Goal: Task Accomplishment & Management: Complete application form

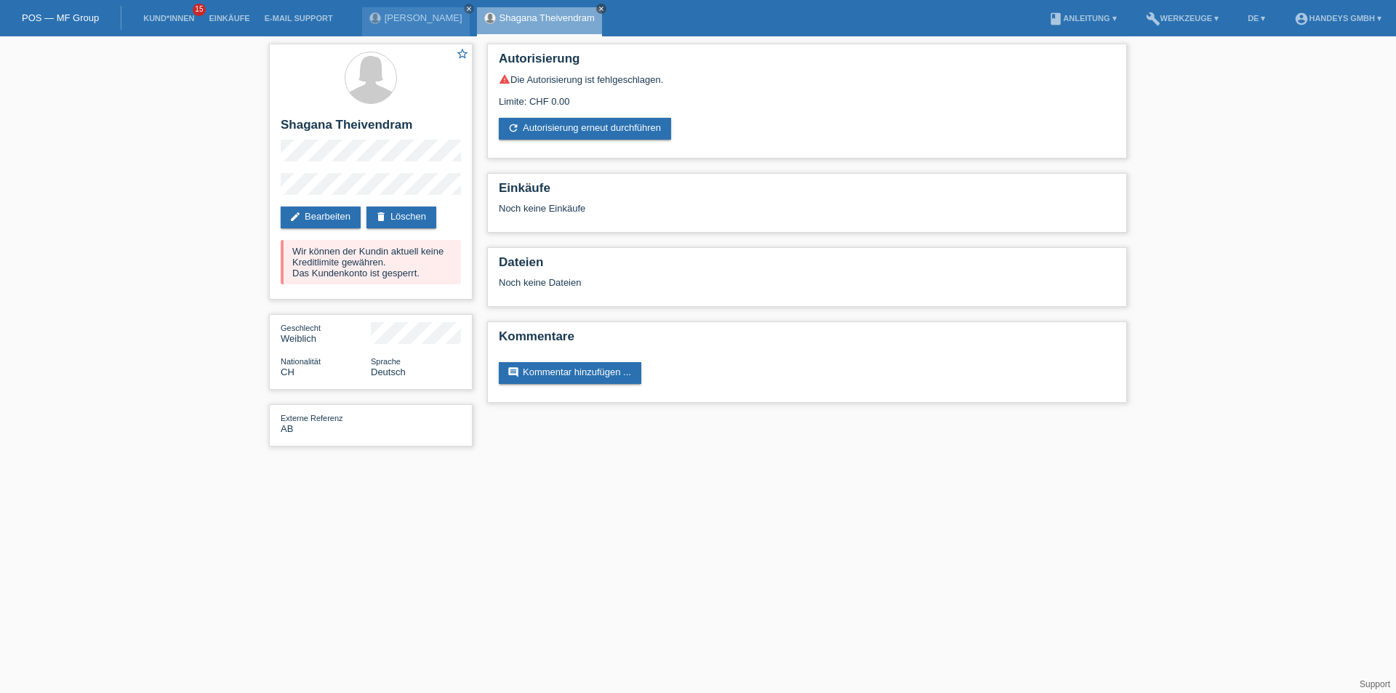
click at [605, 7] on icon "close" at bounding box center [601, 8] width 7 height 7
click at [164, 14] on link "Kund*innen" at bounding box center [168, 18] width 65 height 9
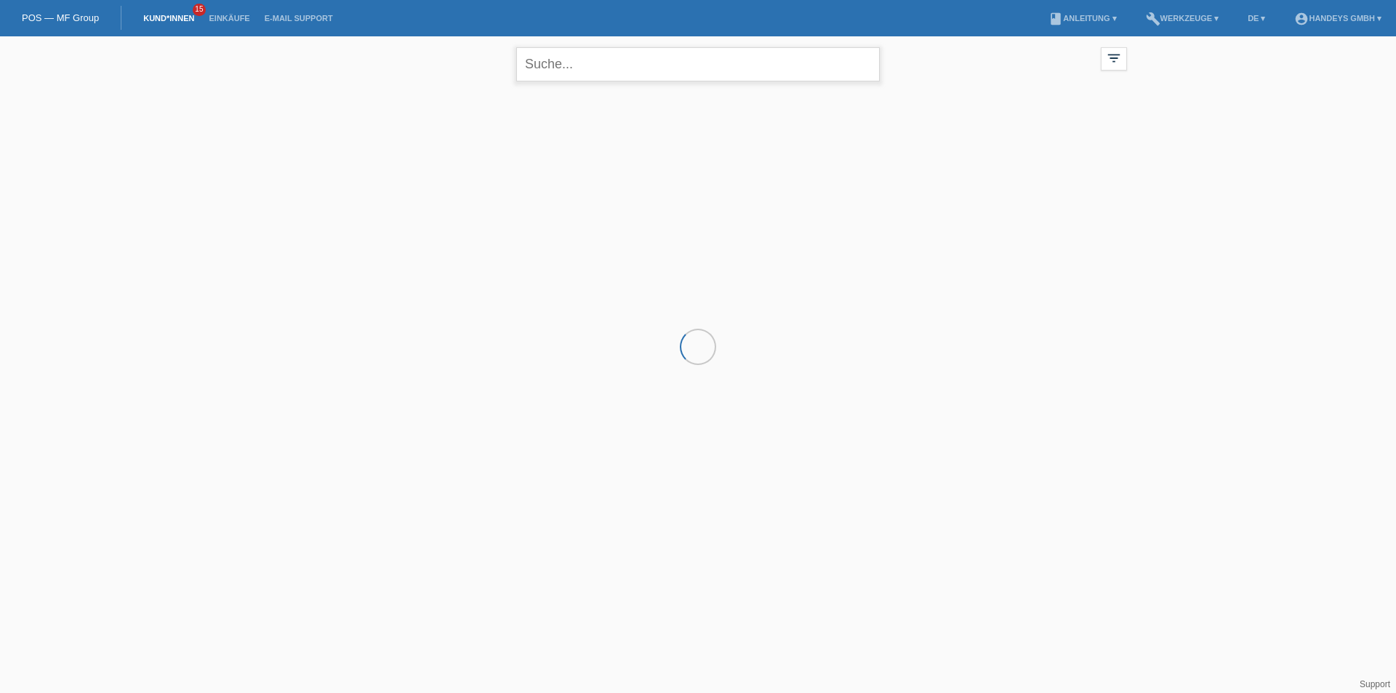
click at [640, 69] on input "text" at bounding box center [698, 64] width 364 height 34
type input "a"
type input "natcha huser"
click at [489, 199] on span "Anzeigen" at bounding box center [484, 203] width 39 height 11
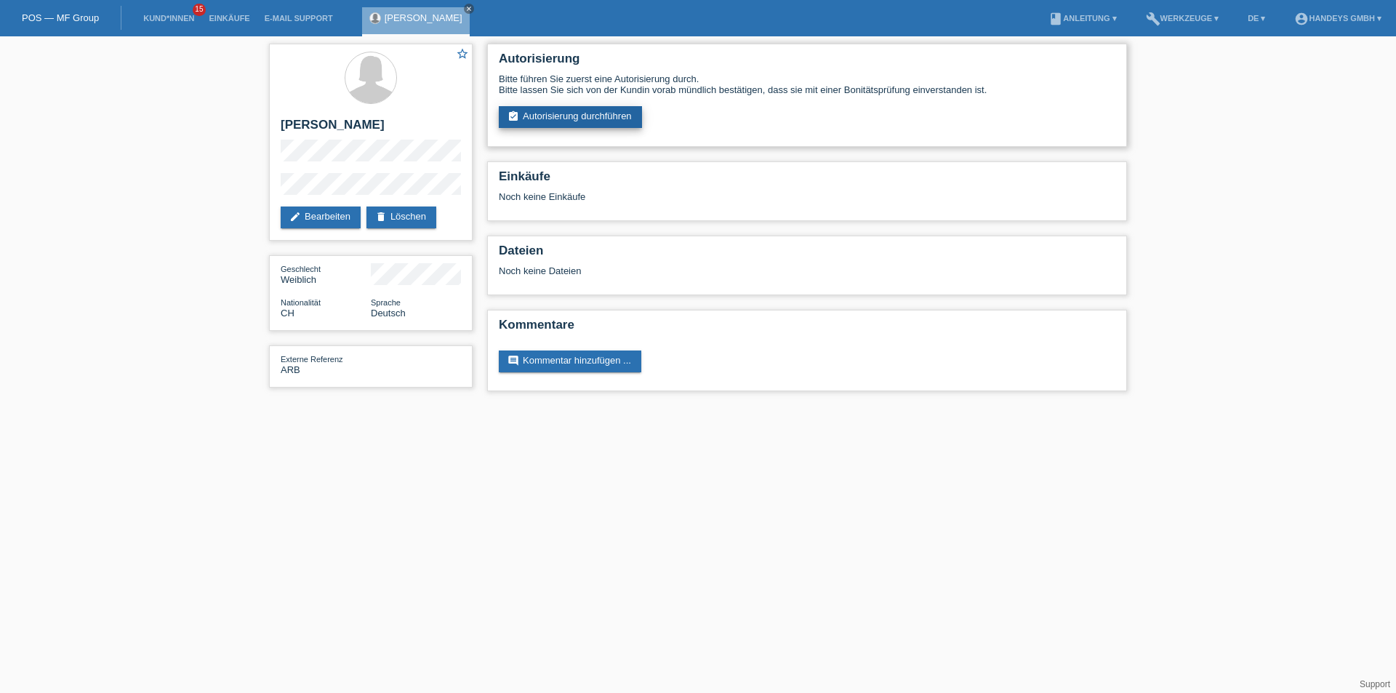
click at [558, 119] on link "assignment_turned_in Autorisierung durchführen" at bounding box center [570, 117] width 143 height 22
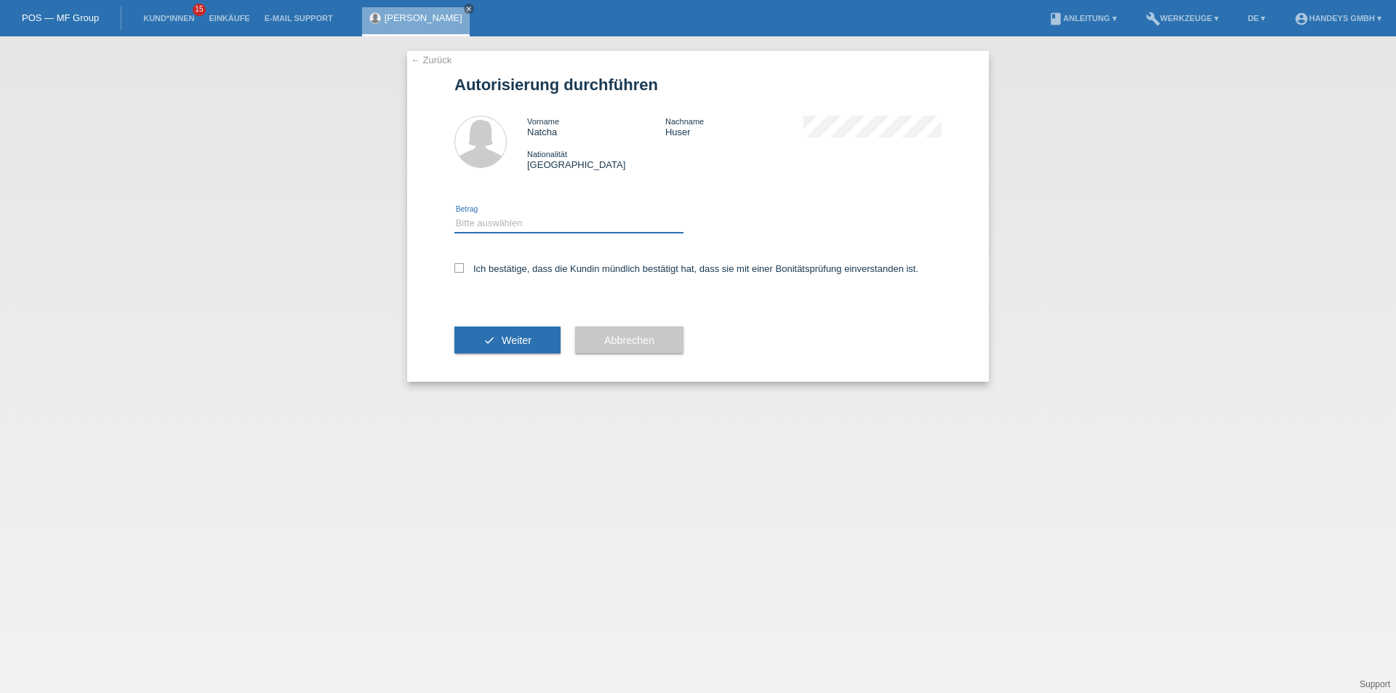
drag, startPoint x: 514, startPoint y: 220, endPoint x: 511, endPoint y: 229, distance: 9.2
click at [514, 220] on select "Bitte auswählen CHF 1.00 - CHF 499.00 CHF 500.00 - CHF 1'999.00 CHF 2'000.00 - …" at bounding box center [568, 222] width 229 height 17
select select "3"
click at [454, 214] on select "Bitte auswählen CHF 1.00 - CHF 499.00 CHF 500.00 - CHF 1'999.00 CHF 2'000.00 - …" at bounding box center [568, 222] width 229 height 17
click at [449, 260] on div "← Zurück Autorisierung durchführen Vorname Natcha Nachname Huser Nationalität S…" at bounding box center [698, 216] width 582 height 331
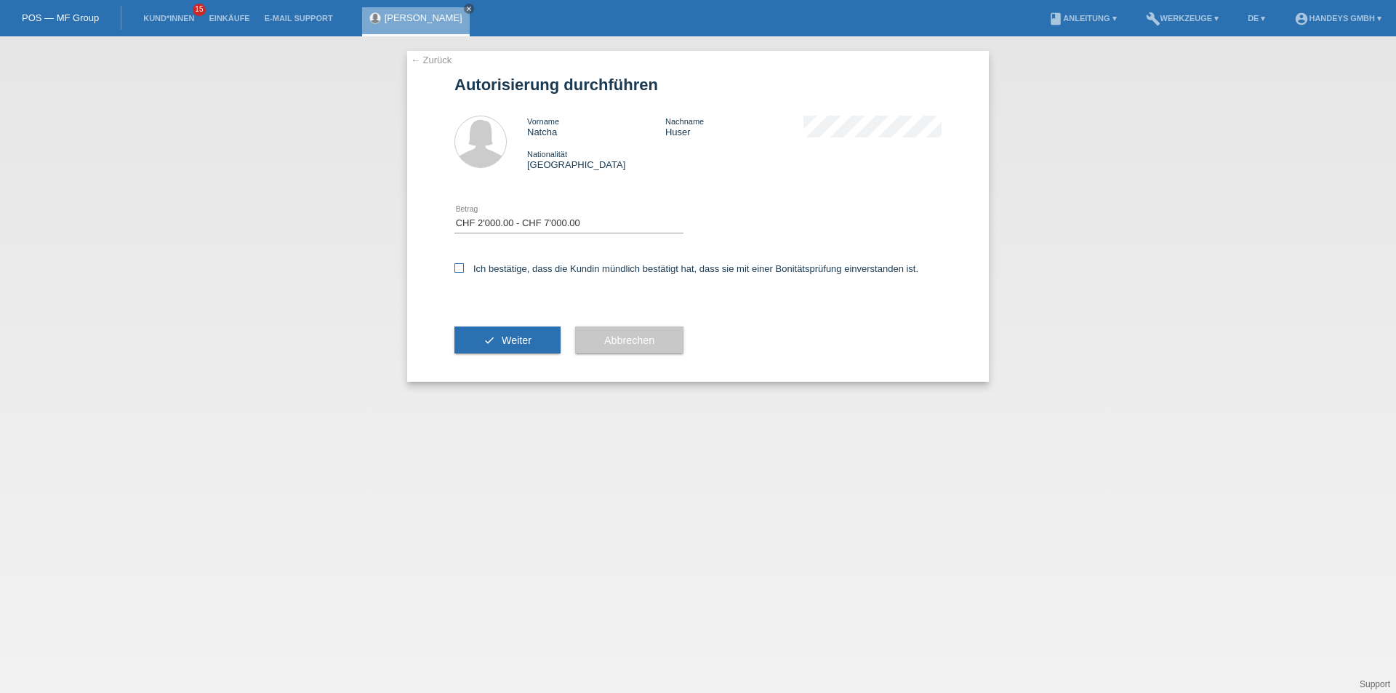
click at [457, 269] on icon at bounding box center [458, 267] width 9 height 9
click at [457, 269] on input "Ich bestätige, dass die Kundin mündlich bestätigt hat, dass sie mit einer Bonit…" at bounding box center [458, 267] width 9 height 9
checkbox input "true"
click at [489, 354] on div "check Weiter" at bounding box center [507, 340] width 106 height 84
click at [494, 345] on button "check Weiter" at bounding box center [507, 340] width 106 height 28
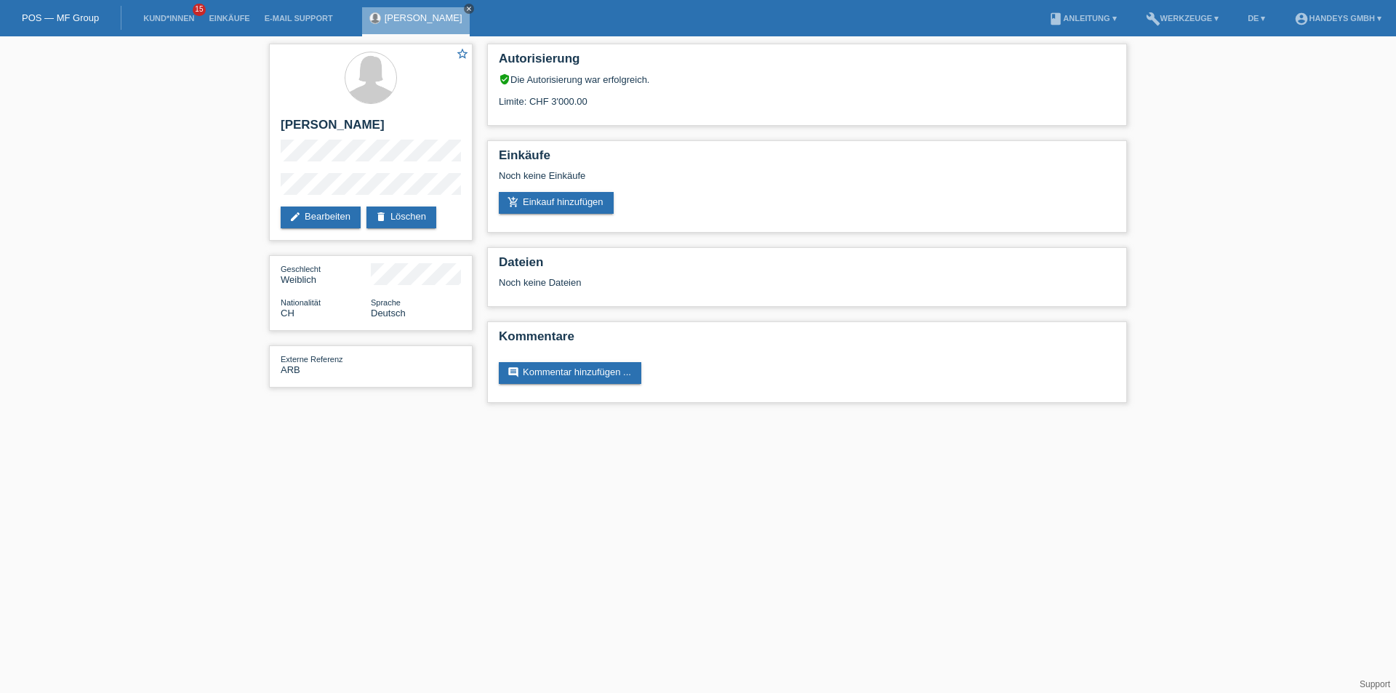
click at [465, 6] on icon "close" at bounding box center [468, 8] width 7 height 7
click at [169, 14] on link "Kund*innen" at bounding box center [168, 18] width 65 height 9
